Goal: Task Accomplishment & Management: Use online tool/utility

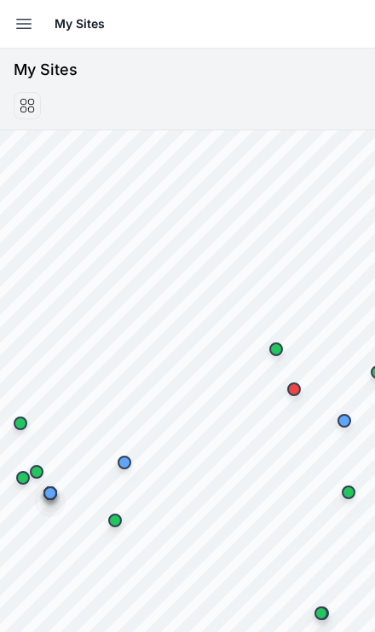
click at [20, 20] on icon "button" at bounding box center [24, 24] width 14 height 9
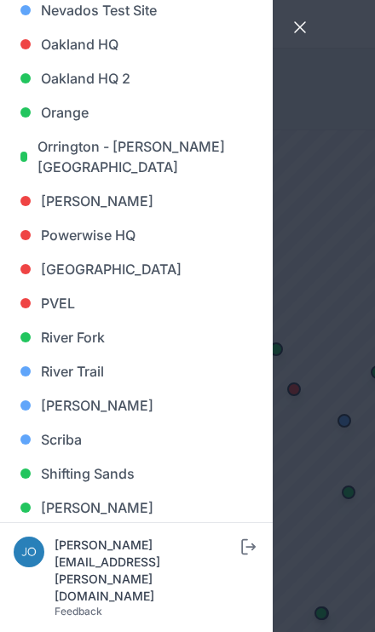
scroll to position [1153, 0]
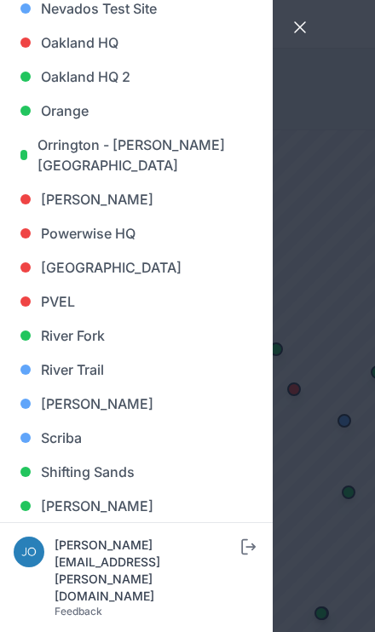
click at [26, 408] on div at bounding box center [25, 403] width 10 height 10
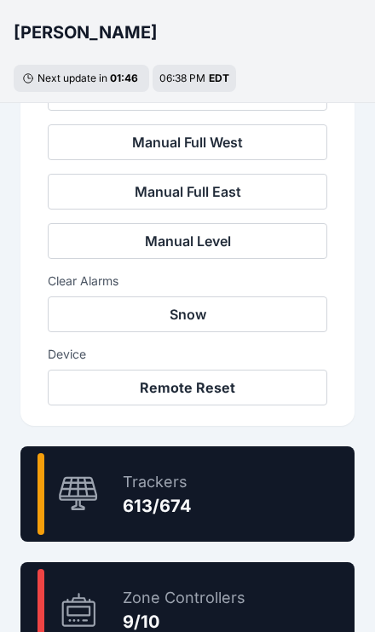
scroll to position [730, 0]
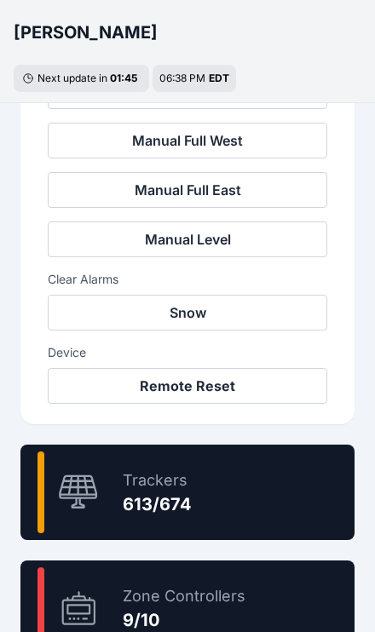
click at [278, 500] on div "90.9 % Trackers 613/674" at bounding box center [187, 491] width 334 height 95
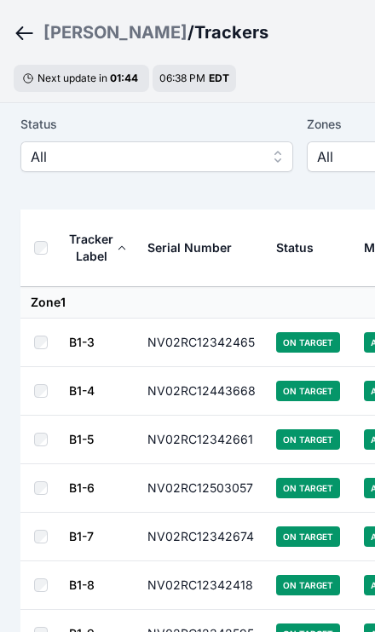
click at [40, 145] on button "All" at bounding box center [156, 156] width 272 height 31
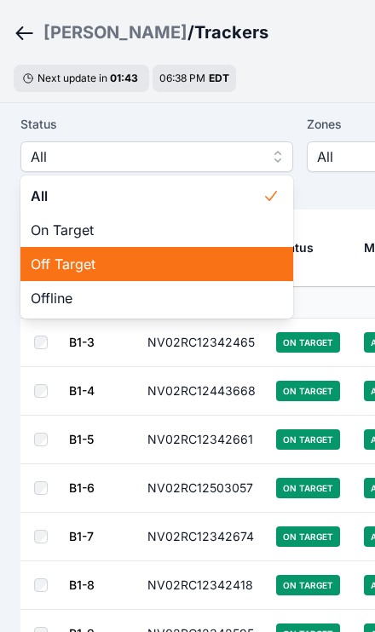
click at [35, 268] on span "Off Target" at bounding box center [147, 264] width 232 height 20
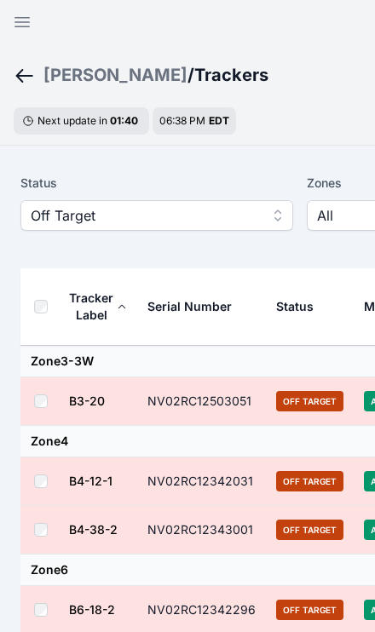
click at [32, 311] on th at bounding box center [44, 306] width 48 height 77
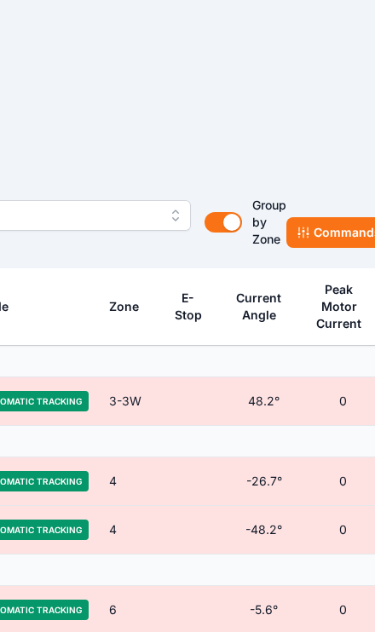
click at [325, 233] on button "Commands" at bounding box center [338, 232] width 105 height 31
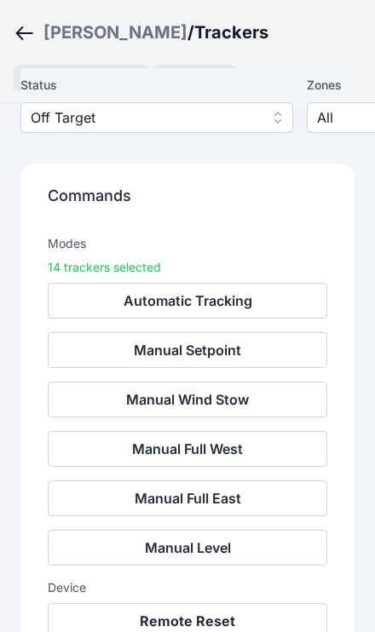
scroll to position [140, 0]
click at [255, 623] on button "Remote Reset" at bounding box center [187, 621] width 279 height 36
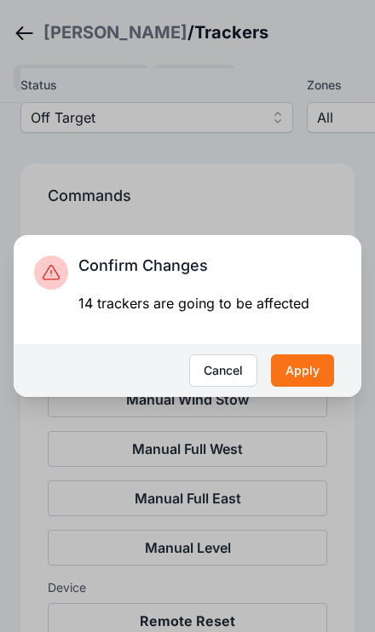
click at [318, 387] on button "Apply" at bounding box center [302, 370] width 63 height 32
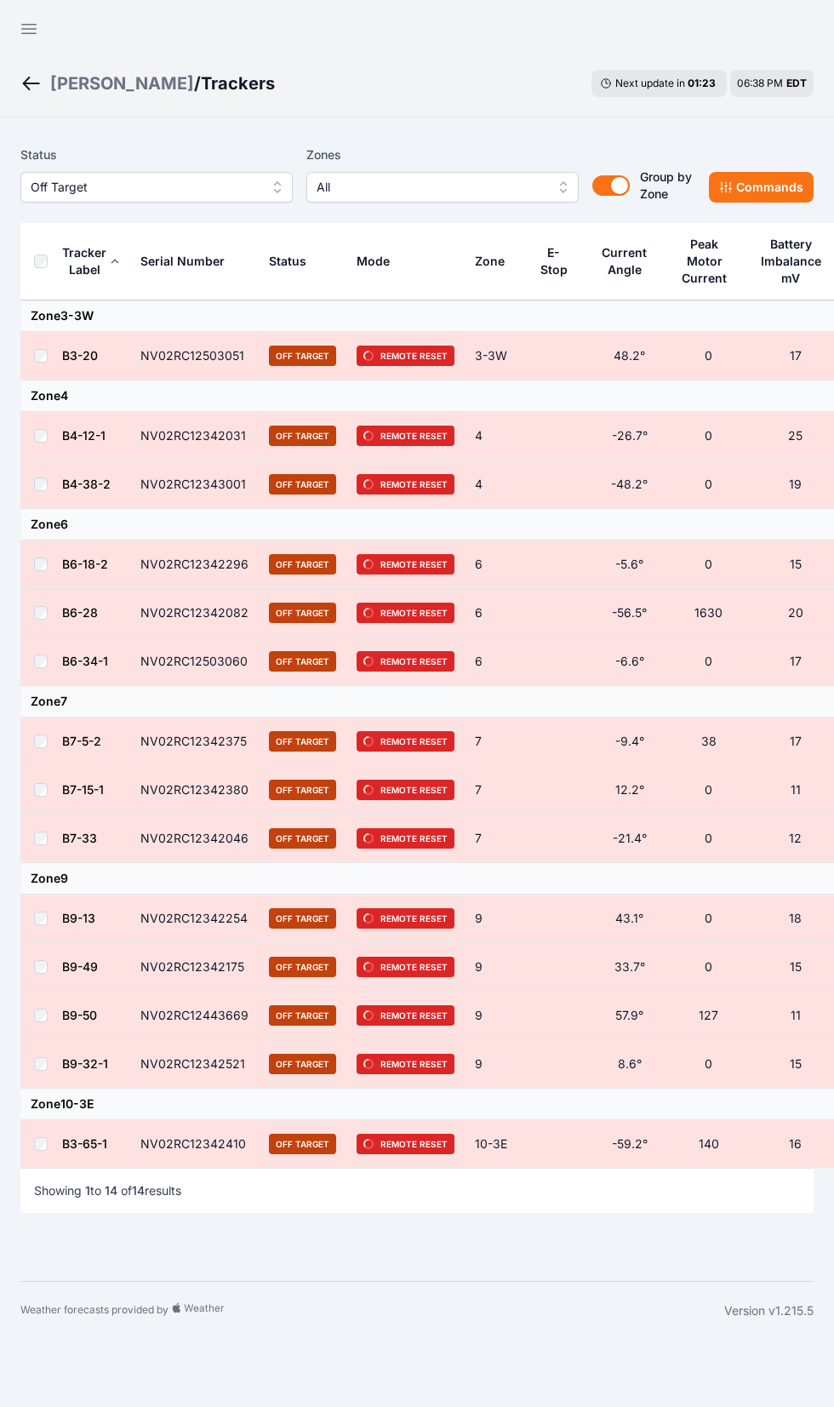
click at [38, 183] on span "Off Target" at bounding box center [145, 187] width 228 height 20
click at [58, 189] on span "Off Target" at bounding box center [145, 187] width 228 height 20
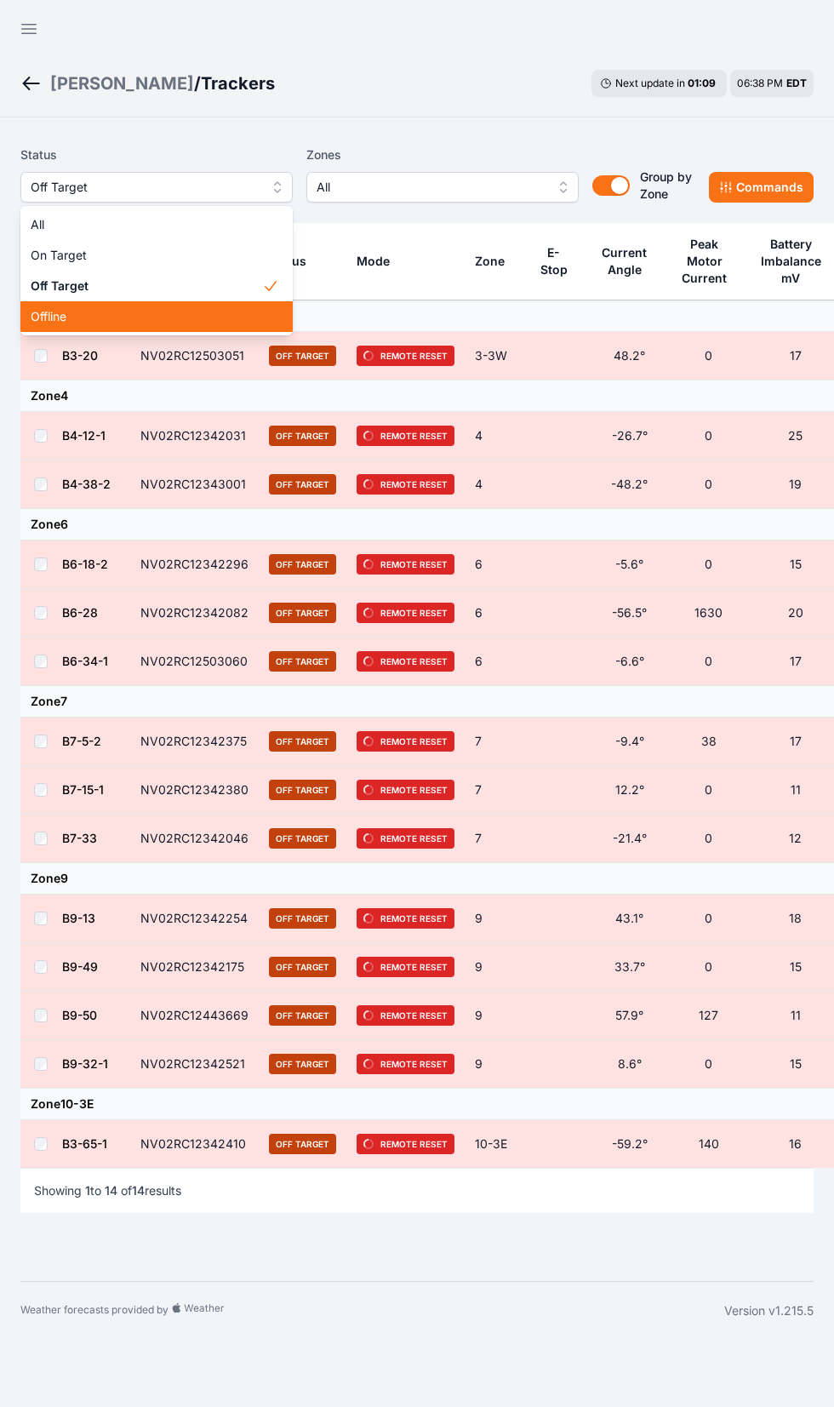
click at [28, 318] on div "Offline" at bounding box center [156, 316] width 272 height 31
